Goal: Communication & Community: Answer question/provide support

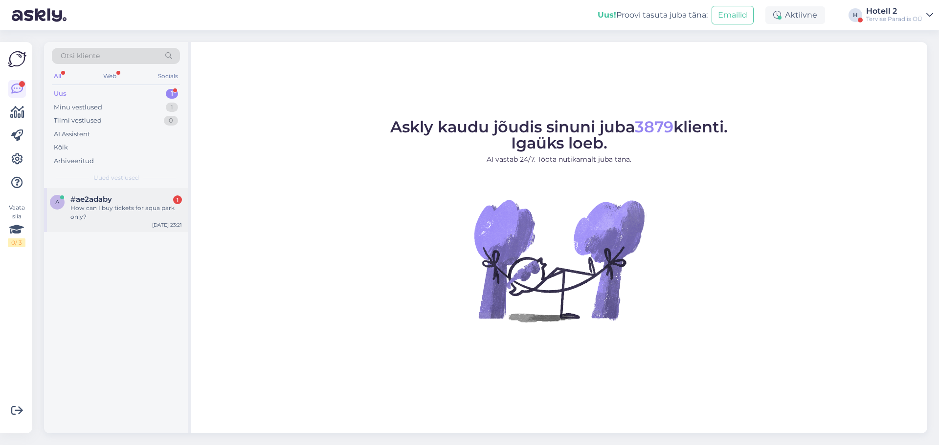
click at [150, 215] on div "How can I buy tickets for aqua park only?" at bounding box center [125, 213] width 111 height 18
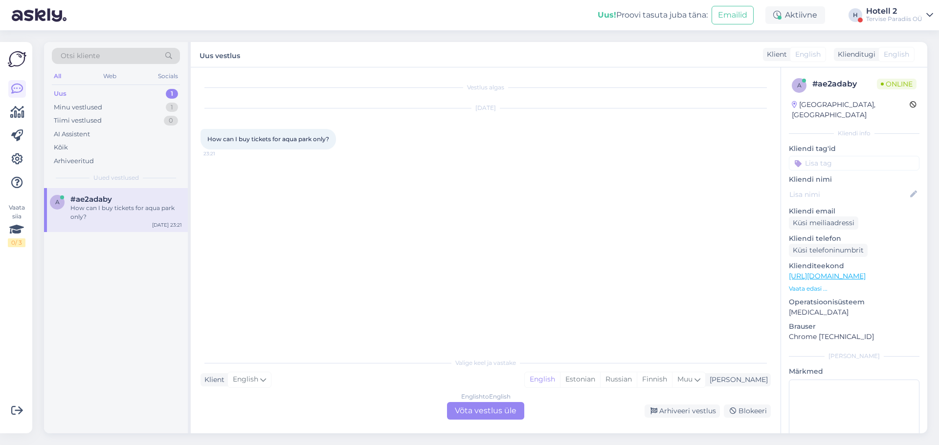
click at [459, 405] on div "English to English Võta vestlus üle" at bounding box center [485, 411] width 77 height 18
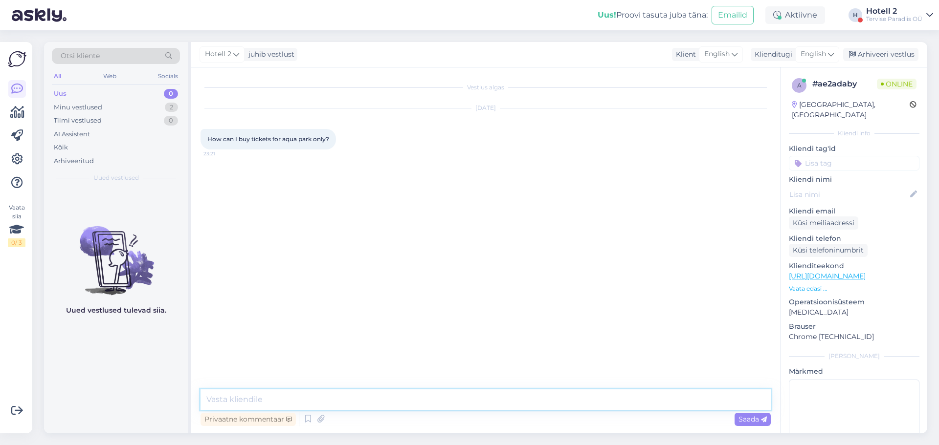
click at [396, 394] on textarea at bounding box center [485, 400] width 570 height 21
type textarea "Hello! You can buy them at the waterpark's desk on the spot"
click at [744, 422] on span "Saada" at bounding box center [752, 419] width 28 height 9
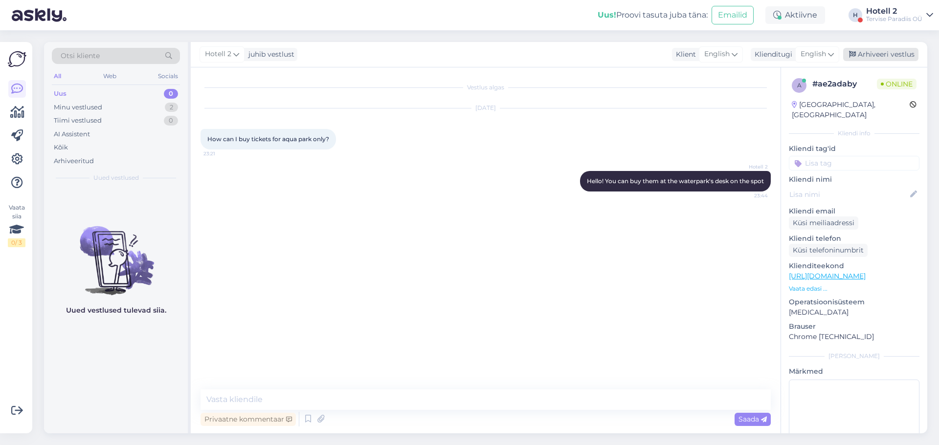
drag, startPoint x: 883, startPoint y: 54, endPoint x: 777, endPoint y: 52, distance: 105.6
click at [882, 54] on div "Arhiveeri vestlus" at bounding box center [880, 54] width 75 height 13
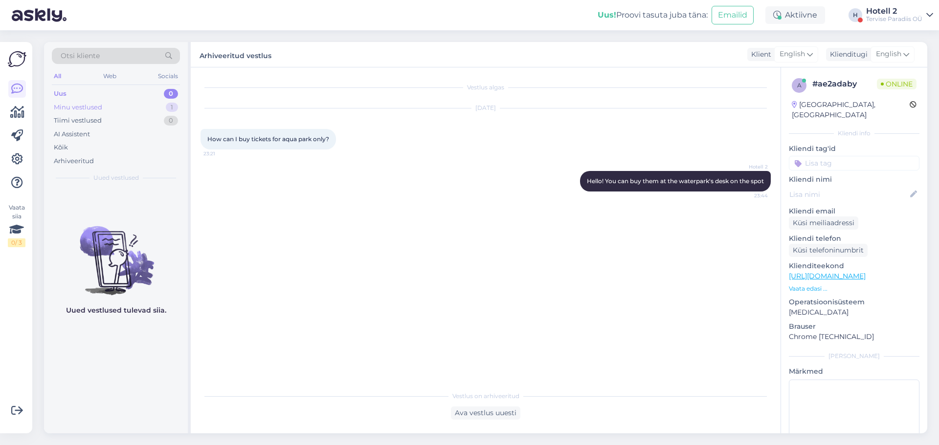
click at [143, 109] on div "Minu vestlused 1" at bounding box center [116, 108] width 128 height 14
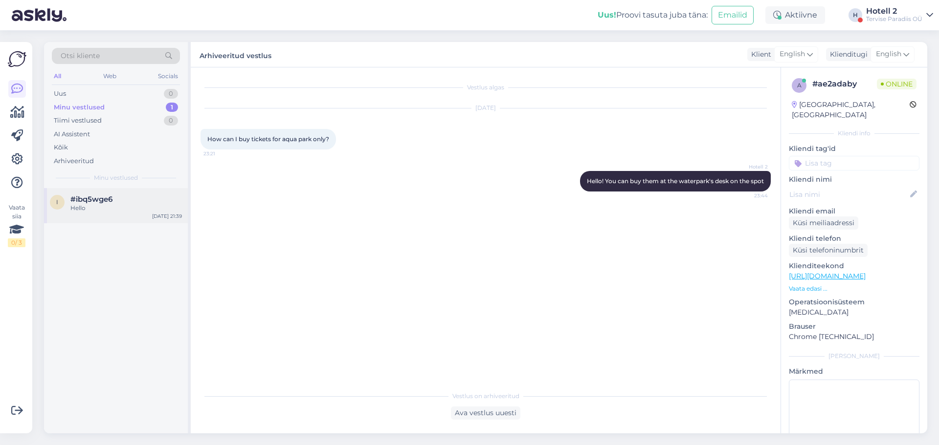
click at [144, 215] on div "i #ibq5wge6 Hello [DATE] 21:39" at bounding box center [116, 205] width 144 height 35
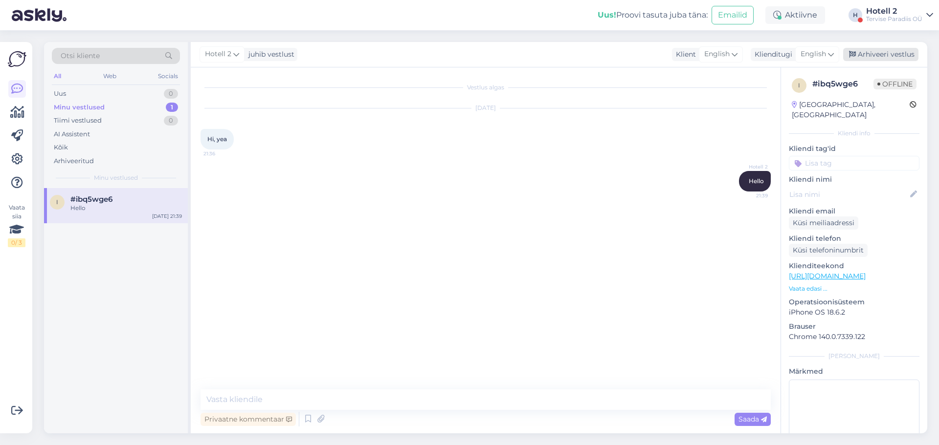
click at [877, 59] on div "Arhiveeri vestlus" at bounding box center [880, 54] width 75 height 13
